Goal: Obtain resource: Download file/media

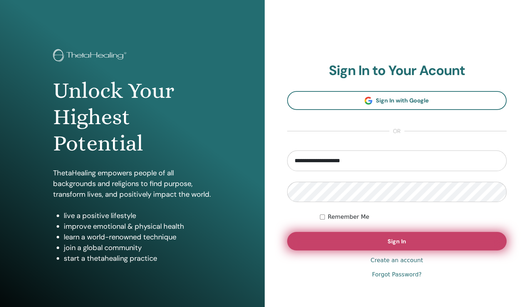
type input "**********"
click at [371, 240] on button "Sign In" at bounding box center [397, 241] width 220 height 19
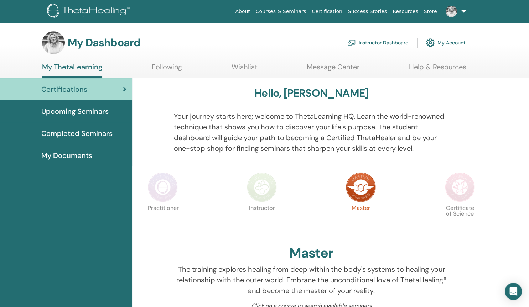
click at [94, 110] on span "Upcoming Seminars" at bounding box center [74, 111] width 67 height 11
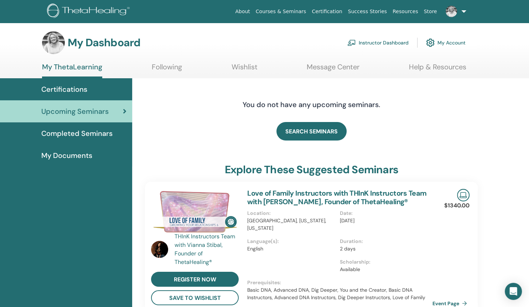
click at [92, 89] on div "Certifications" at bounding box center [66, 89] width 121 height 11
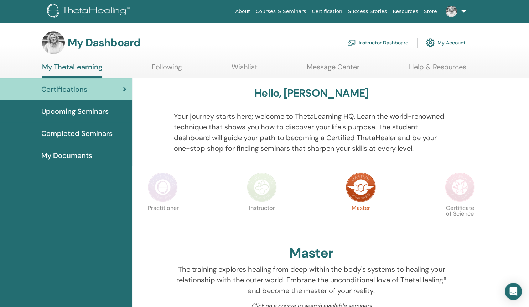
click at [376, 42] on link "Instructor Dashboard" at bounding box center [377, 43] width 61 height 16
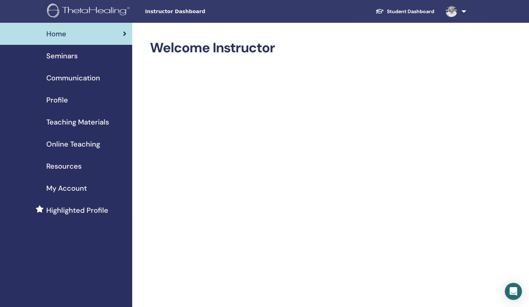
click at [78, 145] on span "Online Teaching" at bounding box center [73, 144] width 54 height 11
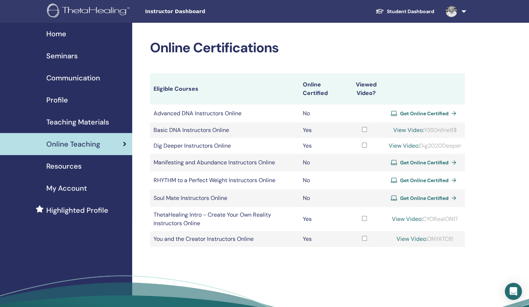
click at [80, 119] on span "Teaching Materials" at bounding box center [77, 122] width 63 height 11
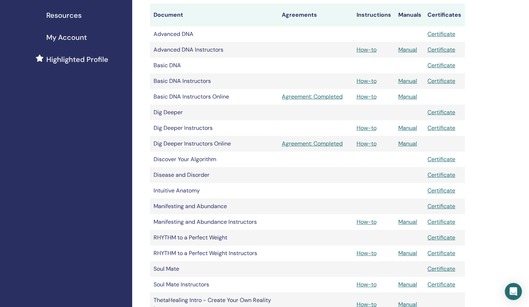
scroll to position [151, 0]
click at [405, 144] on link "Manual" at bounding box center [407, 143] width 19 height 7
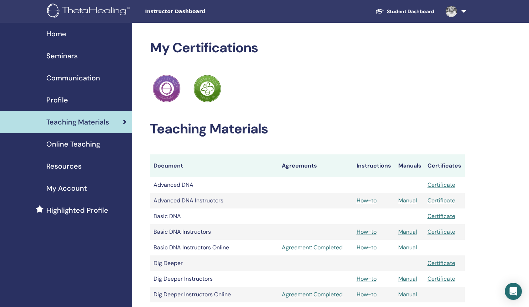
scroll to position [151, 0]
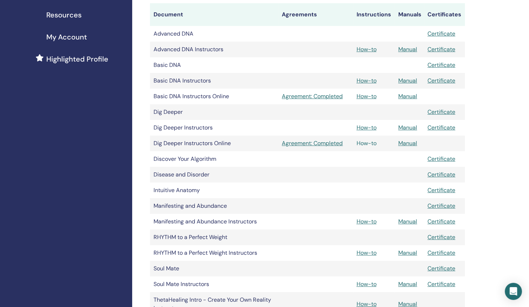
click at [367, 145] on link "How-to" at bounding box center [366, 143] width 20 height 7
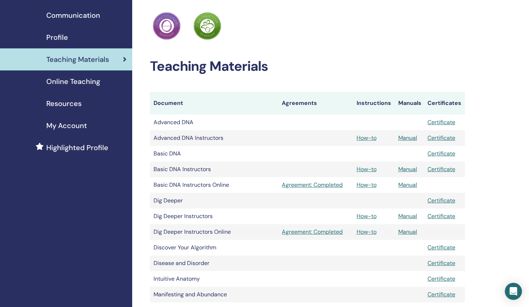
scroll to position [88, 0]
